Goal: Task Accomplishment & Management: Complete application form

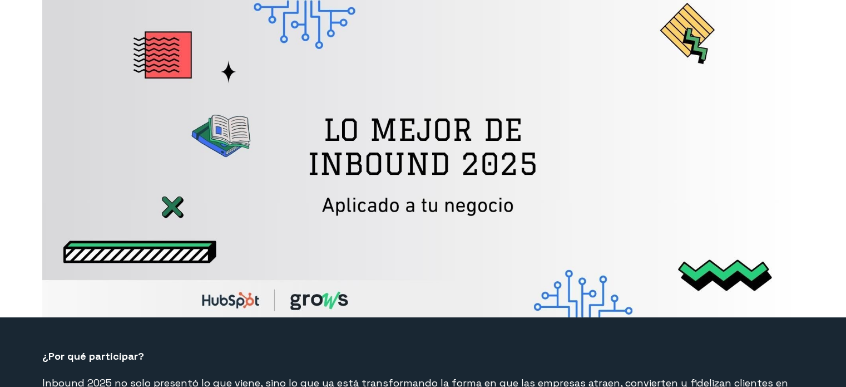
select select "CO"
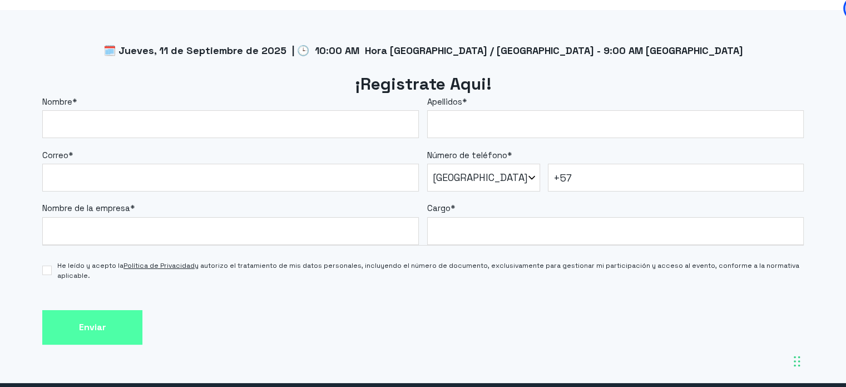
scroll to position [1001, 0]
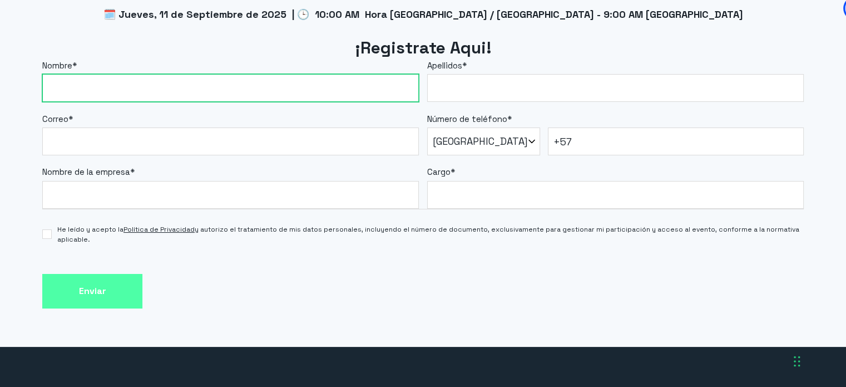
click at [198, 89] on input "Nombre *" at bounding box center [230, 88] width 377 height 28
type input "[PERSON_NAME]"
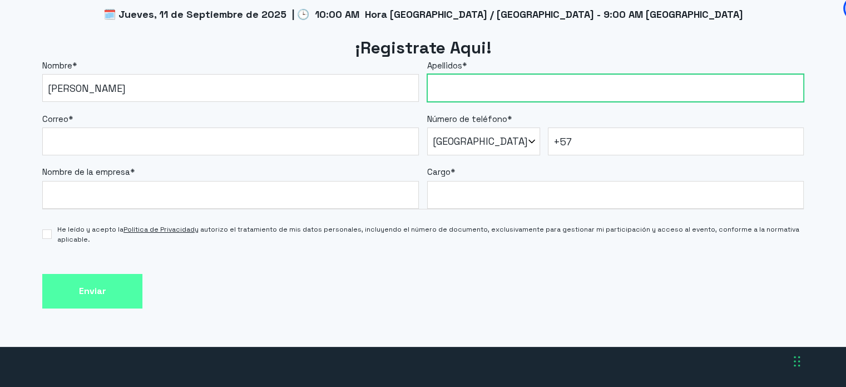
type input "c"
type input "[PERSON_NAME]"
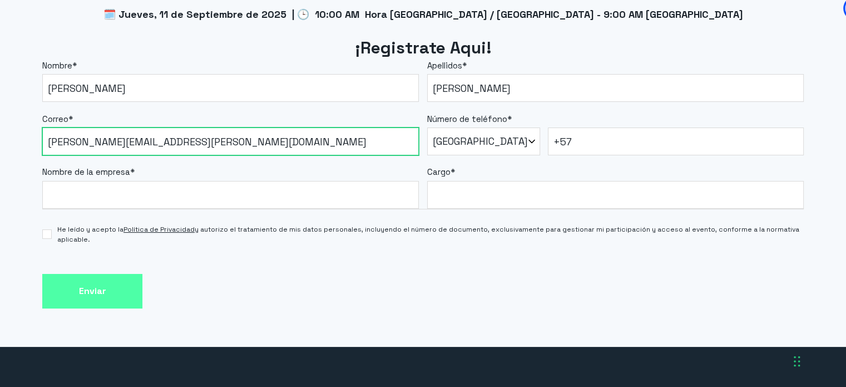
type input "[PERSON_NAME][EMAIL_ADDRESS][PERSON_NAME][DOMAIN_NAME]"
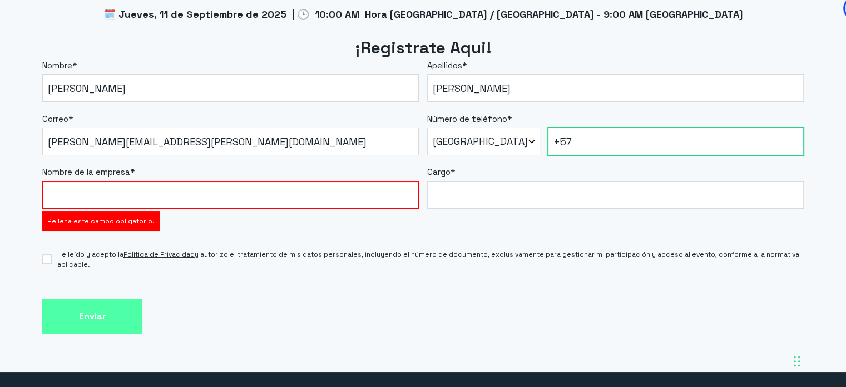
click at [641, 136] on input "+57" at bounding box center [676, 141] width 256 height 28
type input "[PHONE_NUMBER]"
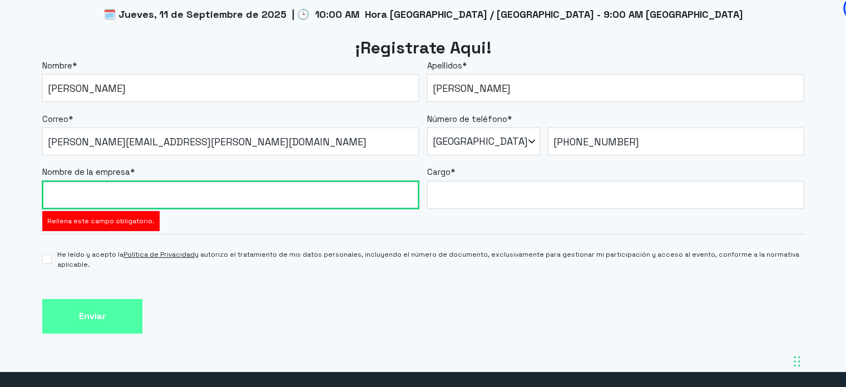
click at [158, 198] on input "Nombre de la empresa *" at bounding box center [230, 195] width 377 height 28
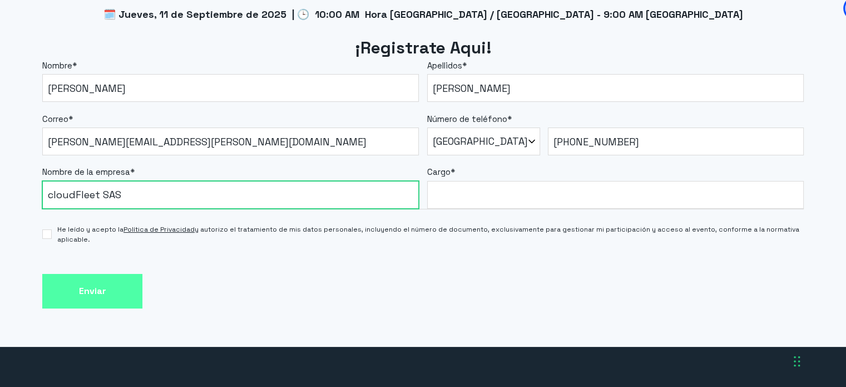
type input "cloudFleet SAS"
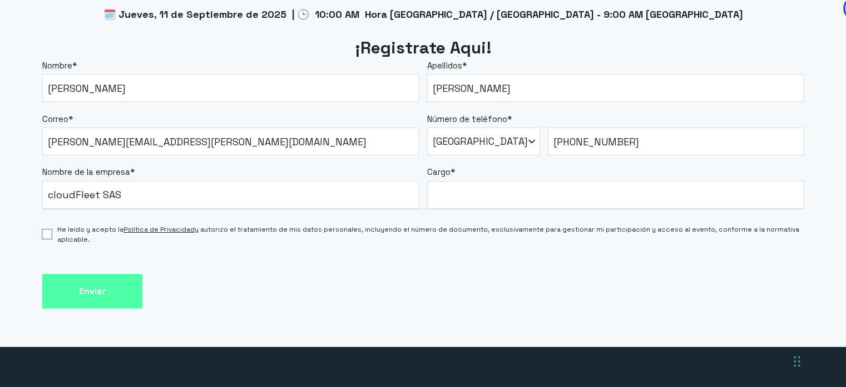
click at [48, 235] on input "He leído y acepto la Política de Privacidad y autorizo el tratamiento de mis da…" at bounding box center [46, 233] width 9 height 9
checkbox input "true"
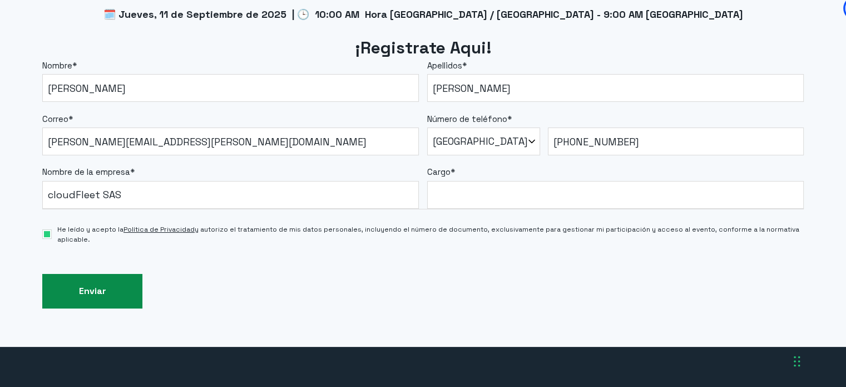
click at [96, 297] on input "Enviar" at bounding box center [92, 291] width 100 height 35
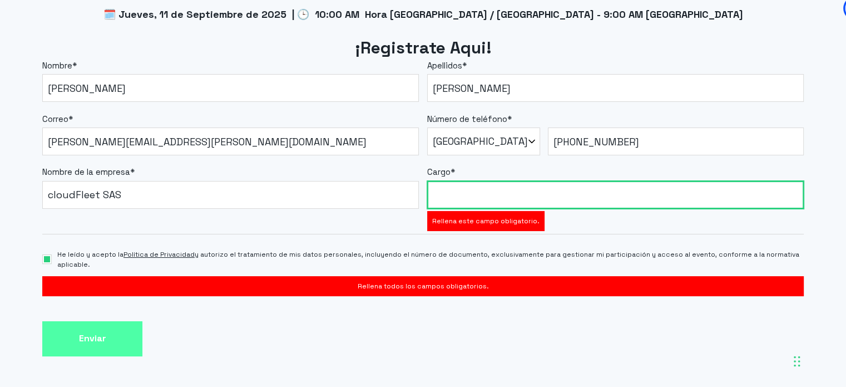
click at [449, 186] on input "Cargo *" at bounding box center [615, 195] width 377 height 28
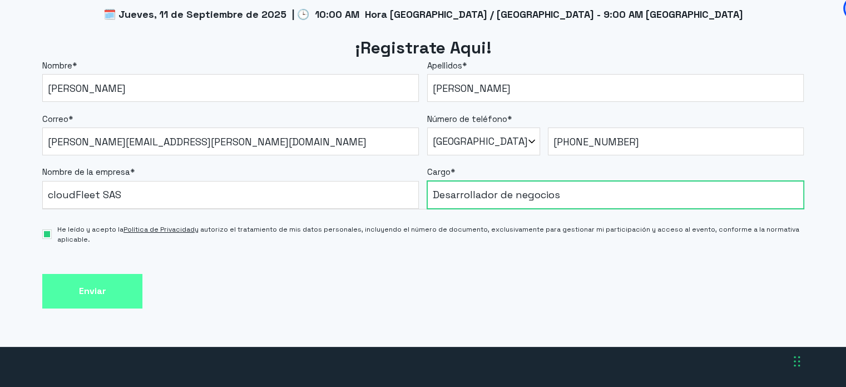
type input "Desarrollador de negocios"
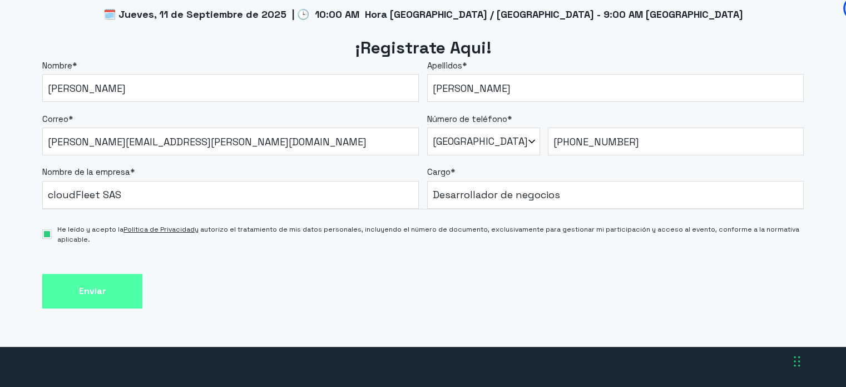
click at [51, 234] on input "He leído y acepto la Política de Privacidad y autorizo el tratamiento de mis da…" at bounding box center [46, 233] width 9 height 9
checkbox input "true"
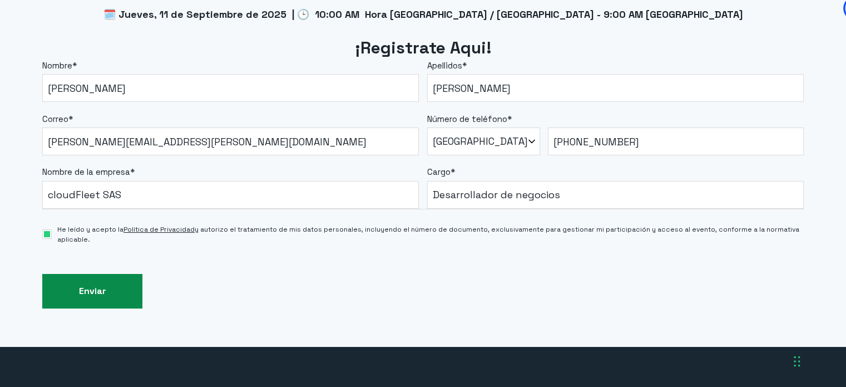
click at [77, 295] on input "Enviar" at bounding box center [92, 291] width 100 height 35
